Goal: Transaction & Acquisition: Purchase product/service

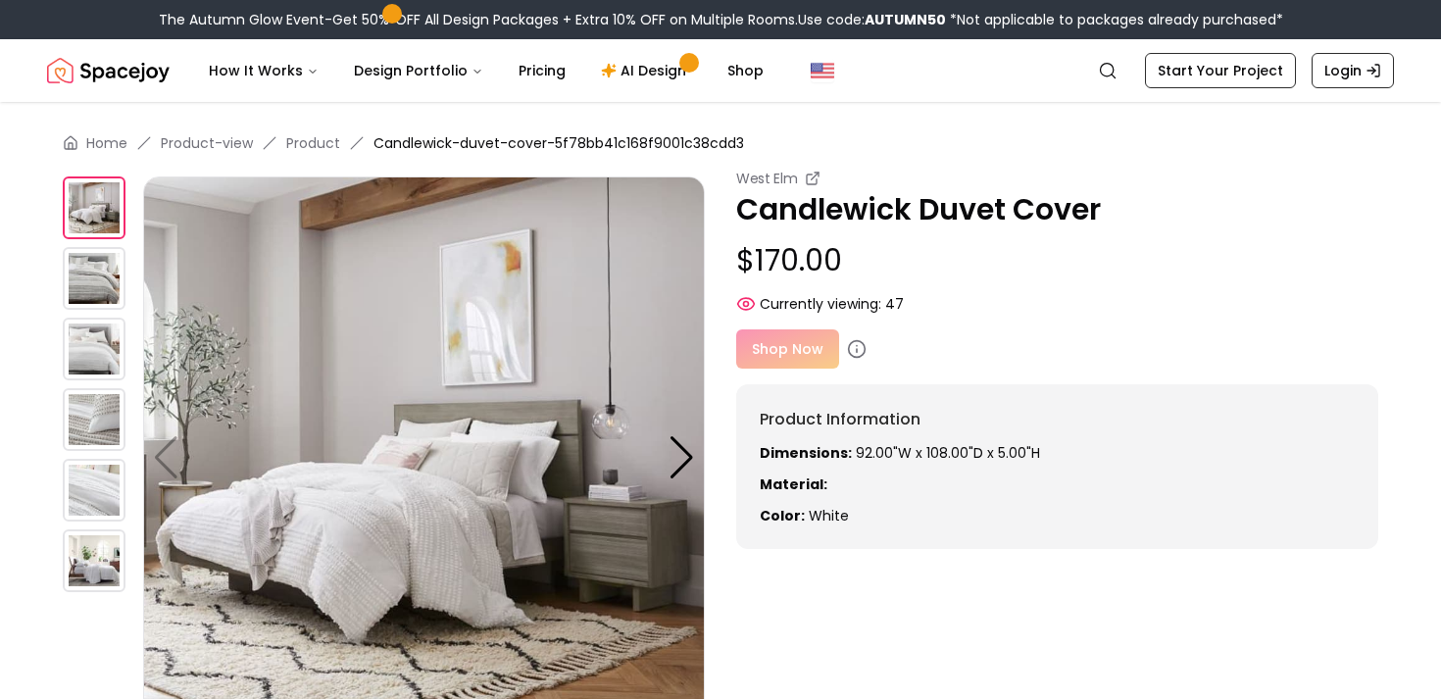
click at [781, 350] on div "Shop Now" at bounding box center [1057, 348] width 642 height 39
click at [802, 350] on div "Shop Now" at bounding box center [1057, 348] width 642 height 39
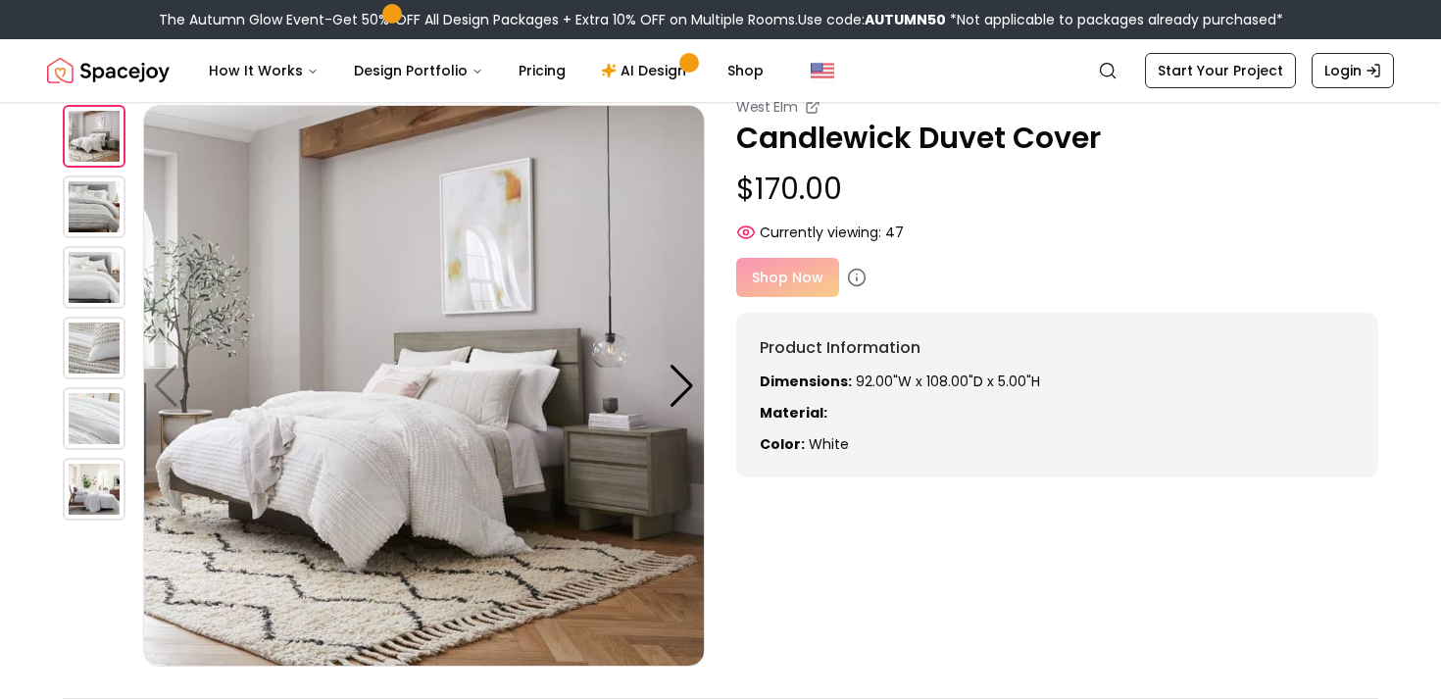
scroll to position [75, 0]
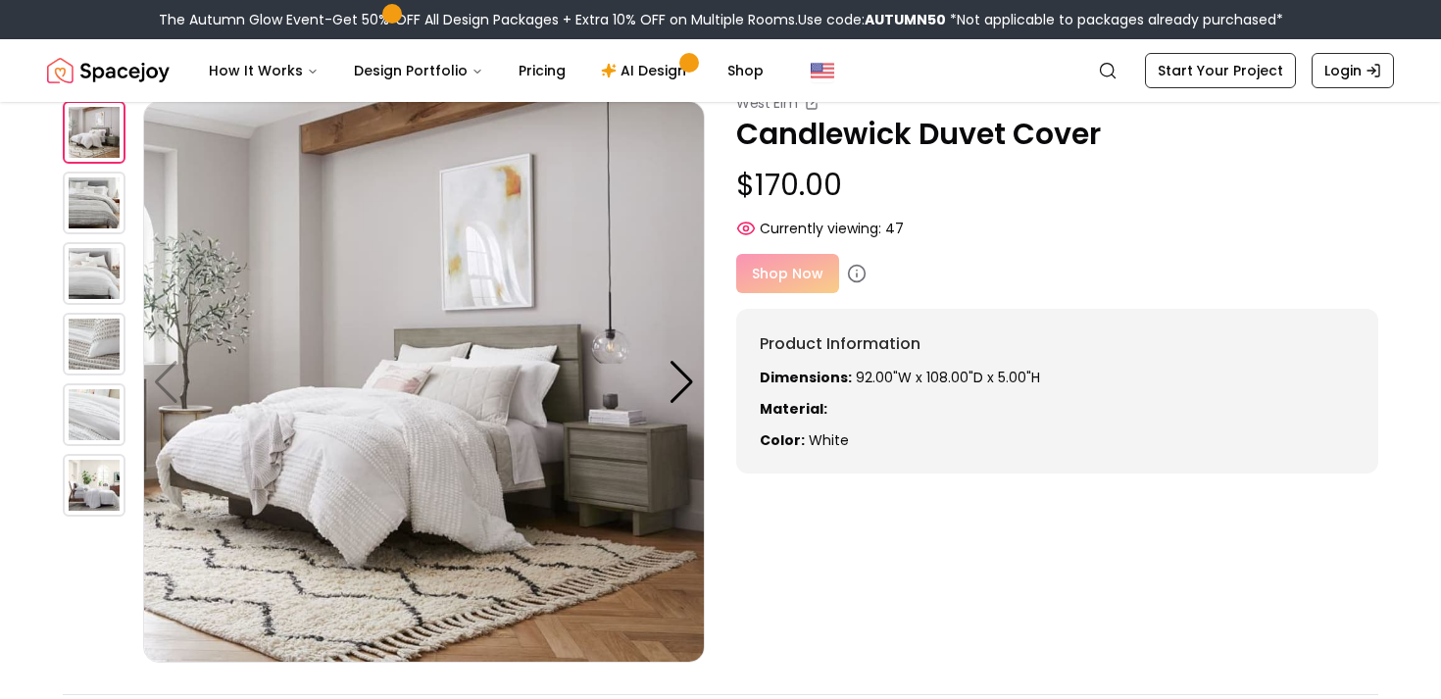
click at [99, 218] on img at bounding box center [94, 203] width 63 height 63
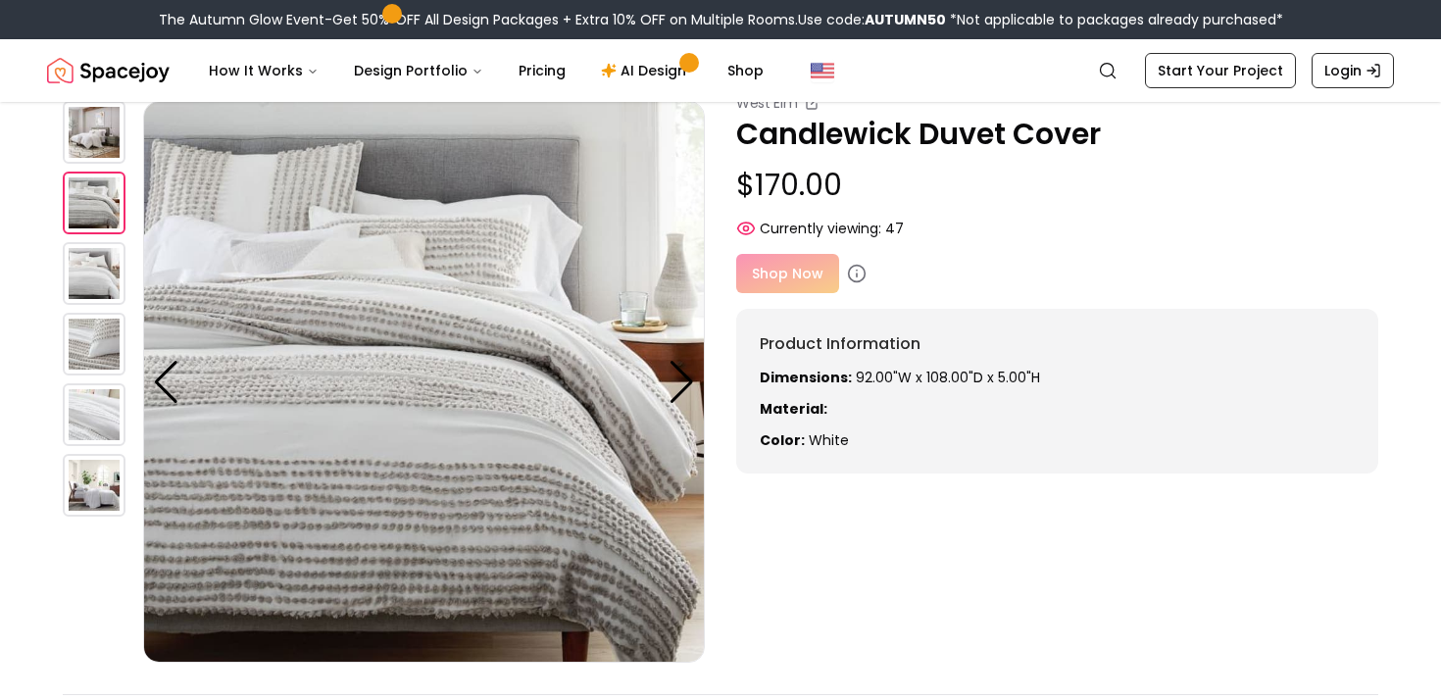
click at [100, 271] on img at bounding box center [94, 273] width 63 height 63
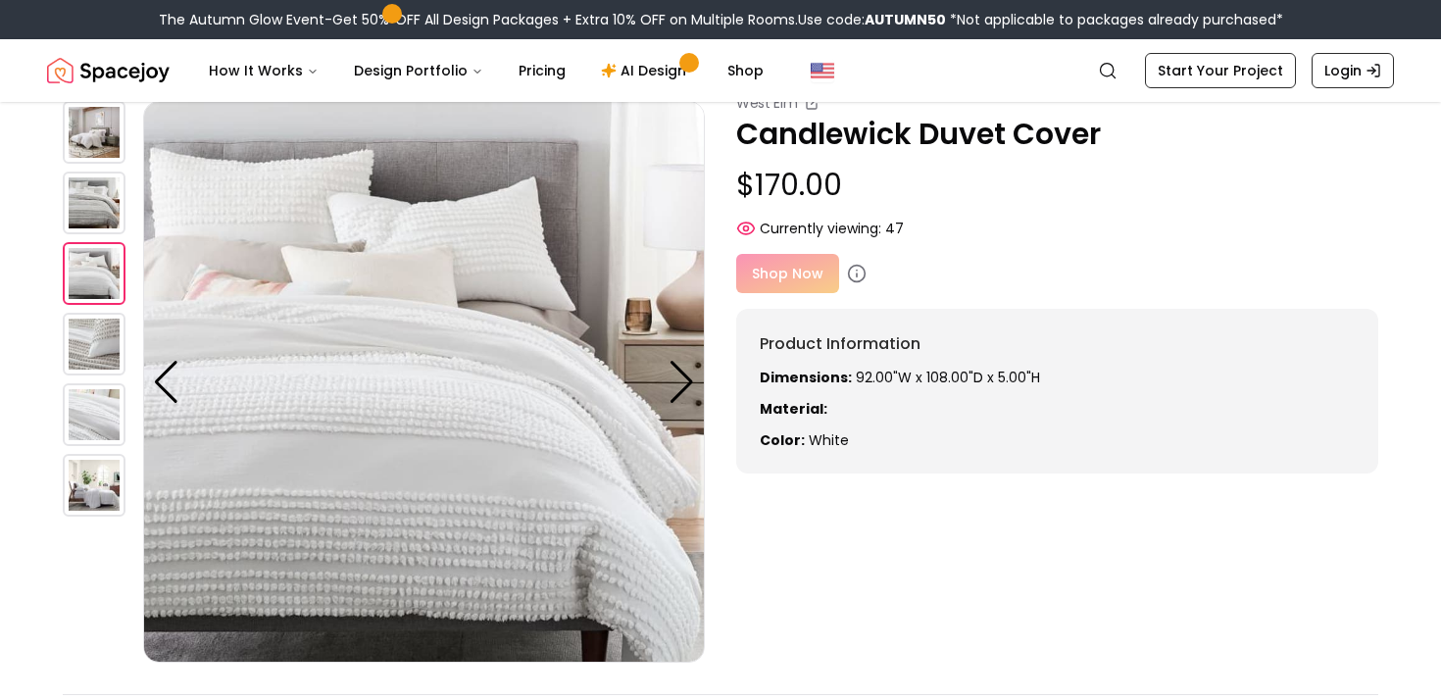
click at [110, 324] on img at bounding box center [94, 344] width 63 height 63
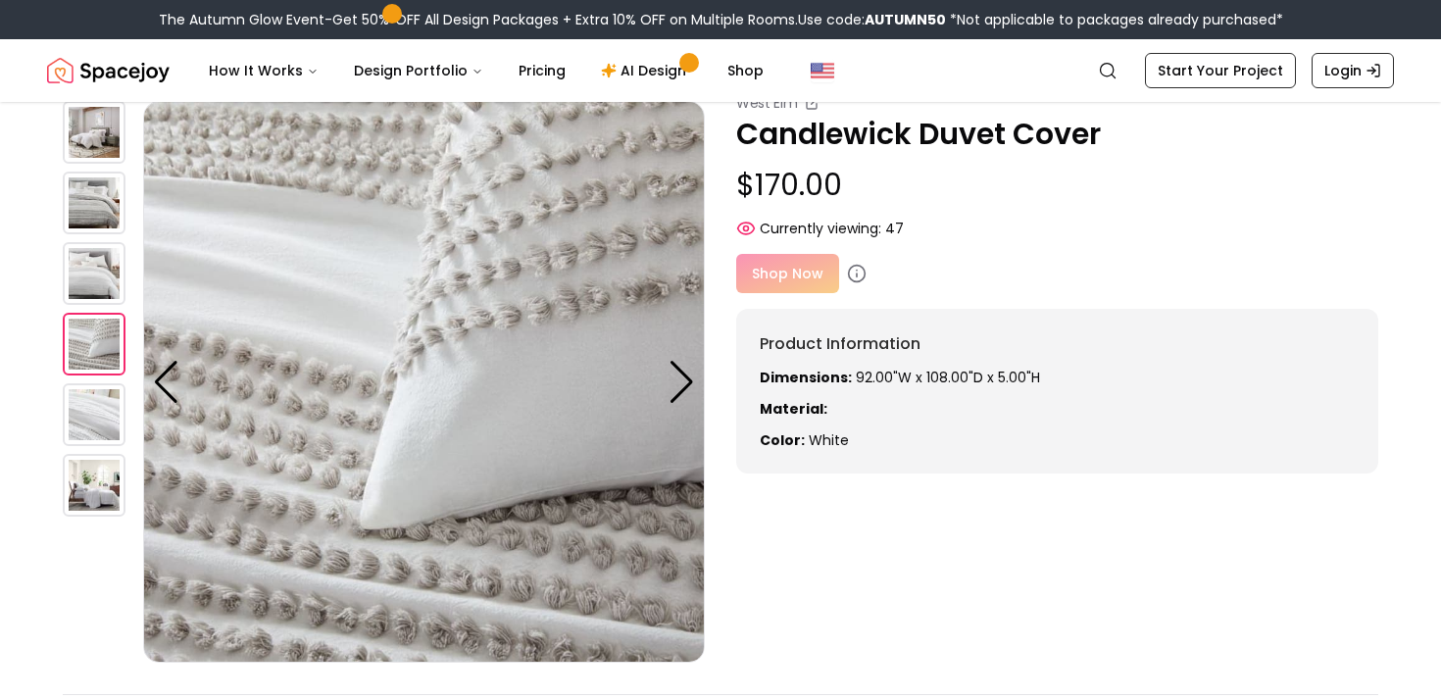
click at [109, 421] on img at bounding box center [94, 414] width 63 height 63
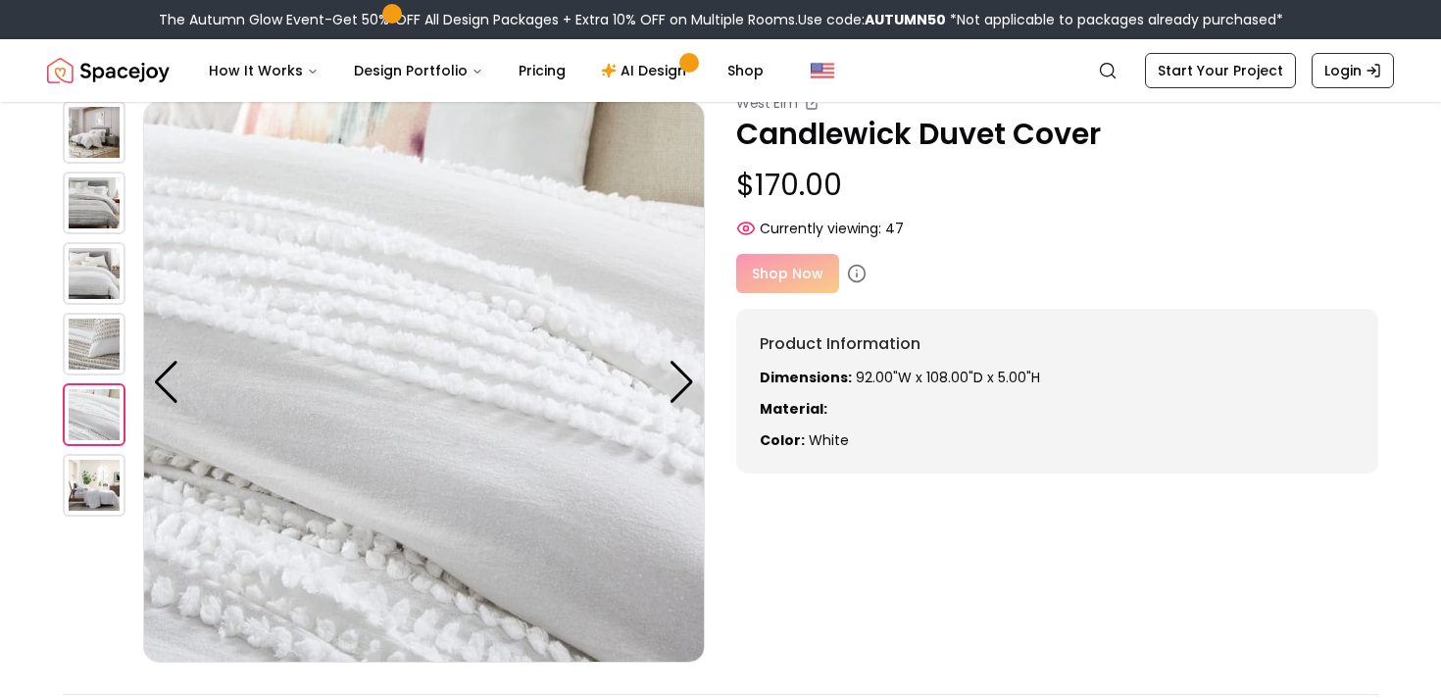
click at [111, 518] on div at bounding box center [103, 382] width 80 height 562
click at [103, 490] on img at bounding box center [94, 485] width 63 height 63
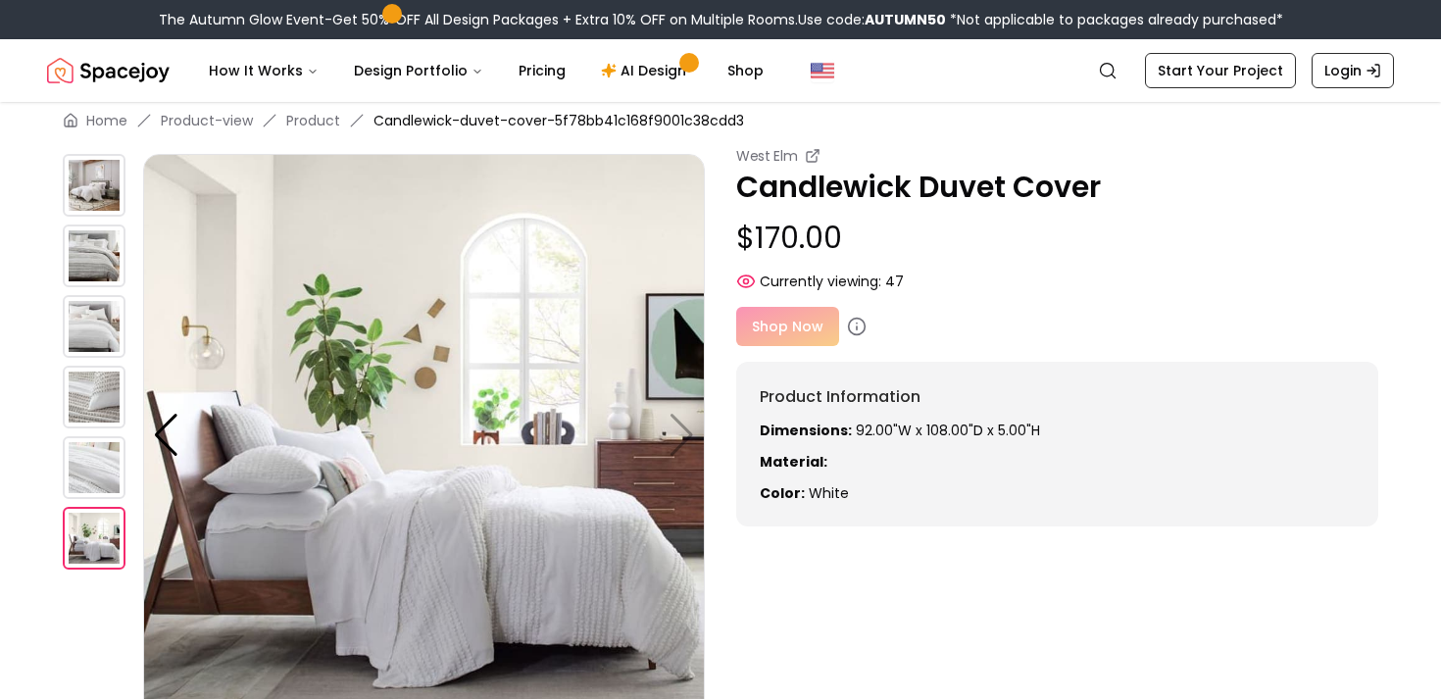
scroll to position [0, 0]
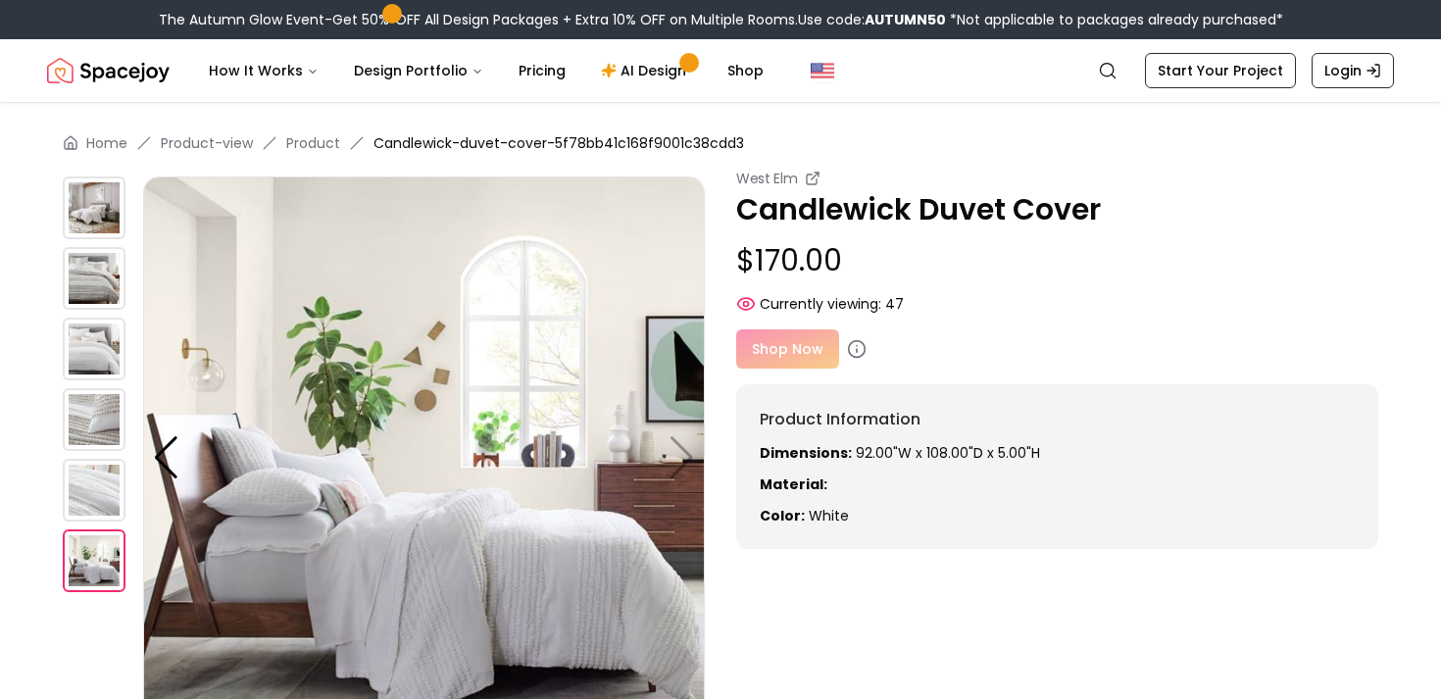
click at [800, 351] on div "Shop Now" at bounding box center [1057, 348] width 642 height 39
click at [855, 348] on icon at bounding box center [857, 349] width 20 height 20
click at [853, 347] on icon at bounding box center [857, 349] width 20 height 20
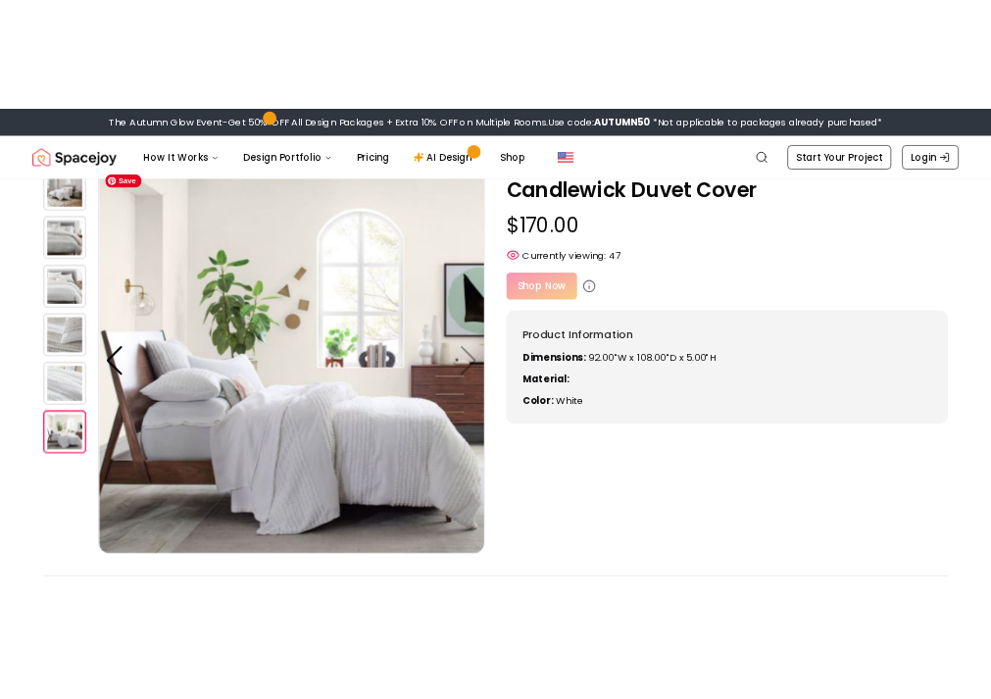
scroll to position [100, 0]
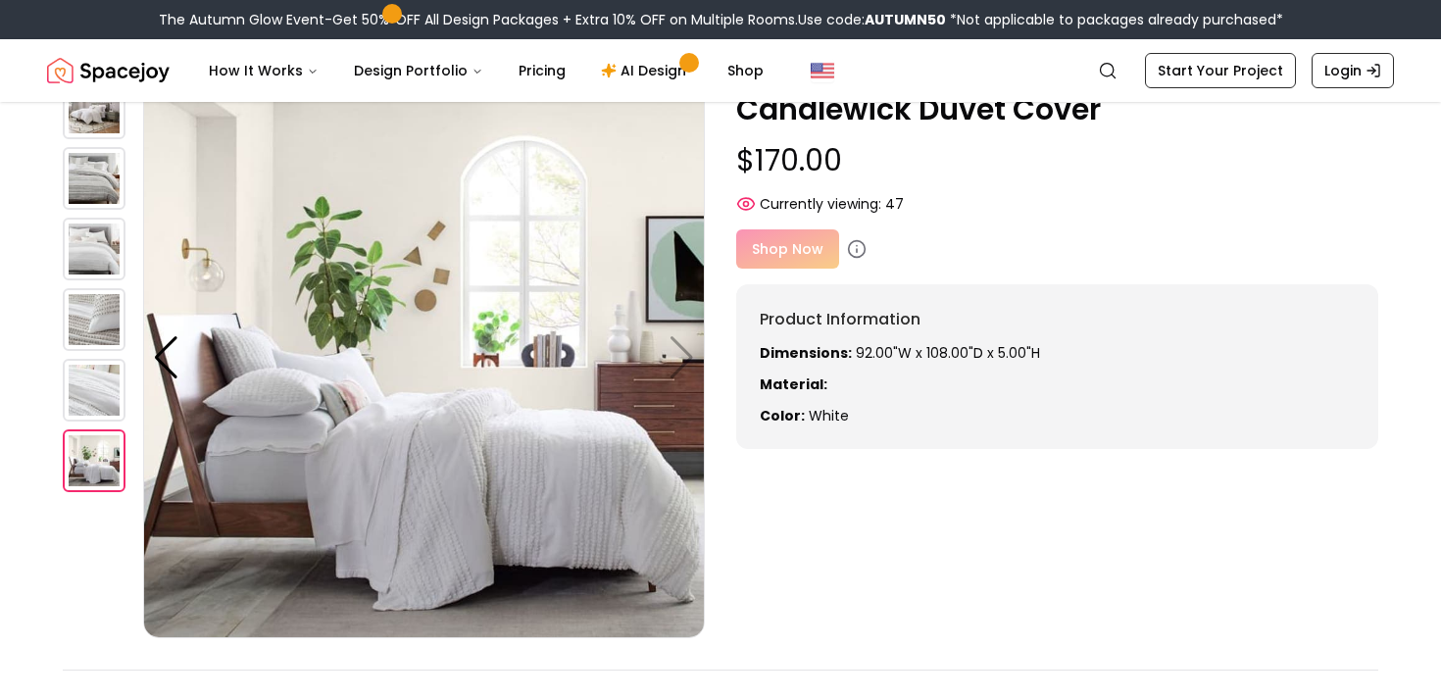
click at [113, 181] on img at bounding box center [94, 178] width 63 height 63
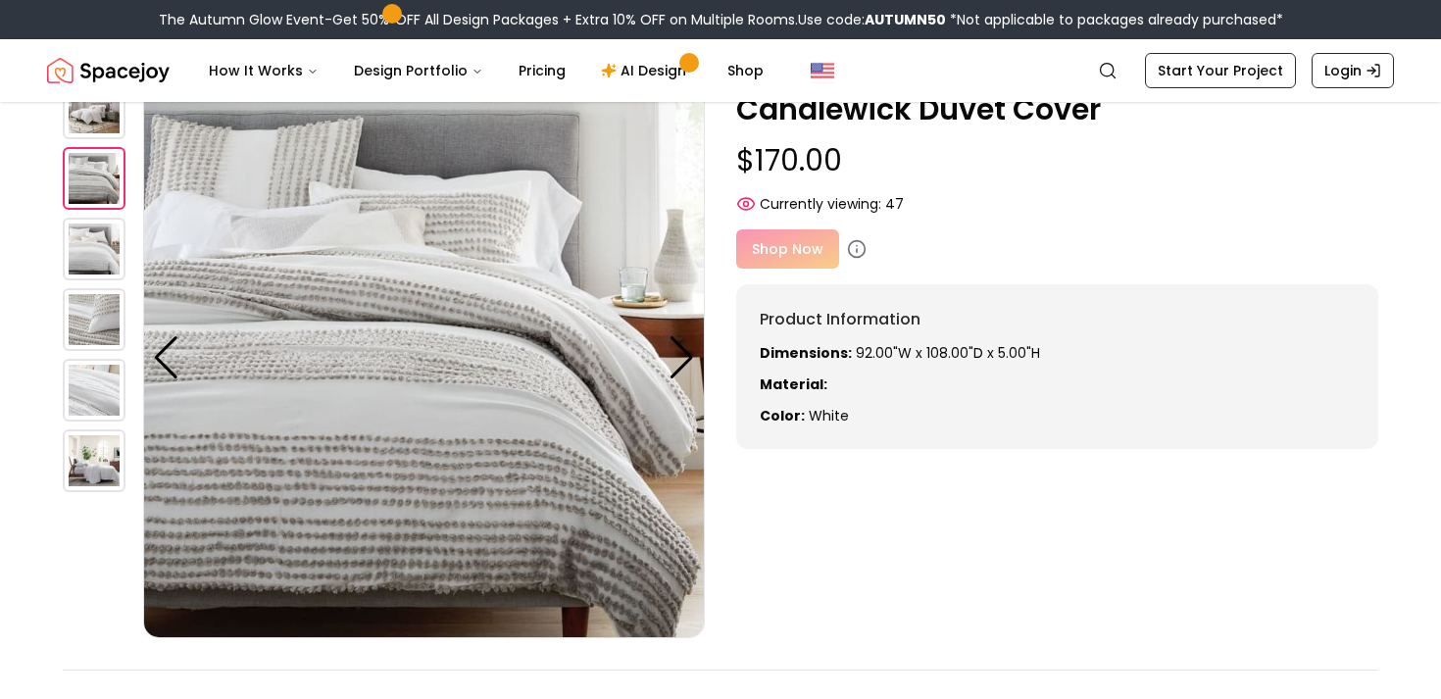
click at [111, 242] on img at bounding box center [94, 249] width 63 height 63
